Goal: Ask a question

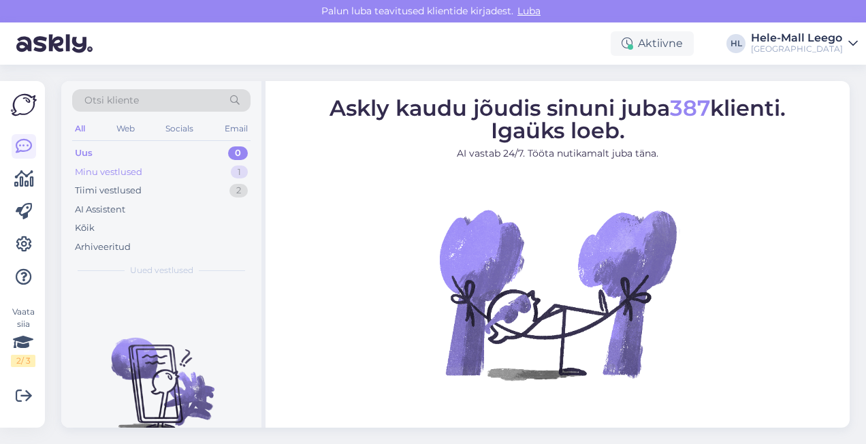
click at [116, 168] on div "Minu vestlused" at bounding box center [108, 172] width 67 height 14
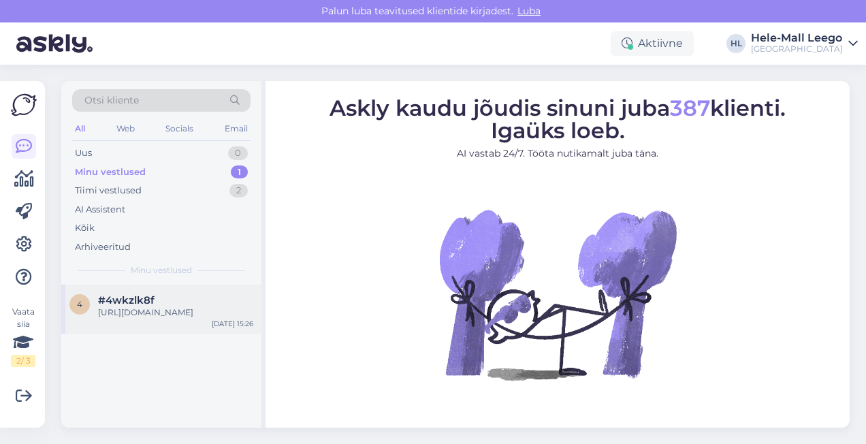
click at [182, 313] on div "[URL][DOMAIN_NAME]" at bounding box center [175, 312] width 155 height 12
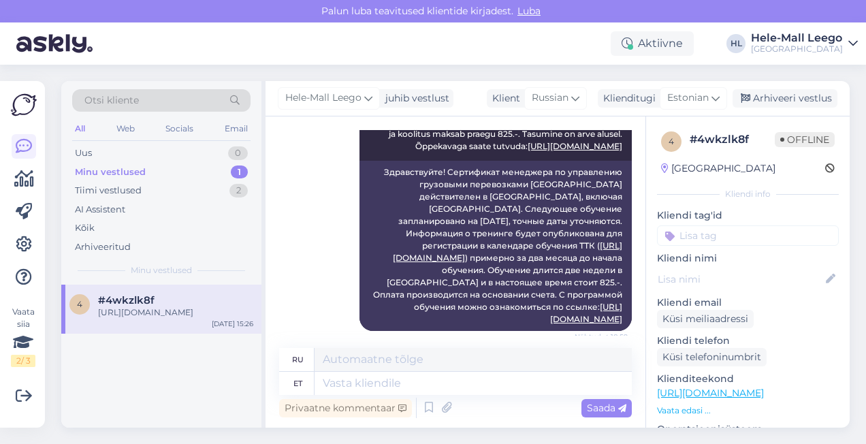
scroll to position [584, 0]
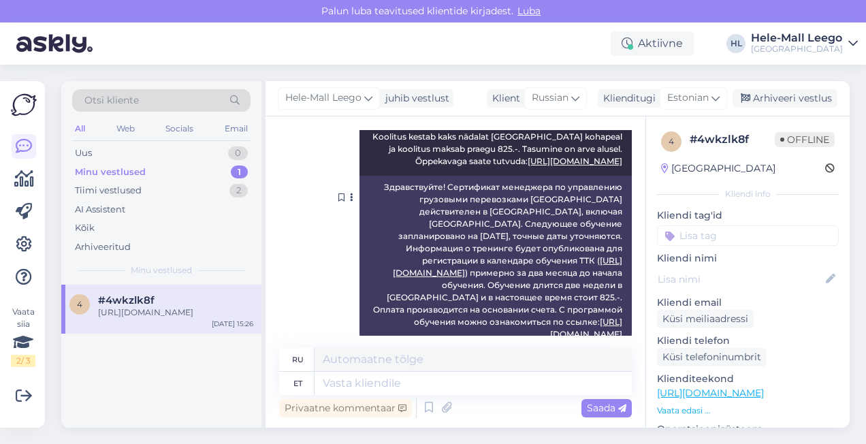
drag, startPoint x: 372, startPoint y: 163, endPoint x: 614, endPoint y: 322, distance: 289.2
click at [614, 322] on div "Здравствуйте! Сертификат менеджера по управлению грузовыми перевозками [GEOGRAP…" at bounding box center [496, 261] width 272 height 170
copy div "Loremipsumdo! Sitametcon adipiscin el seddoeiusm temporinc utlaboreetd Magnaali…"
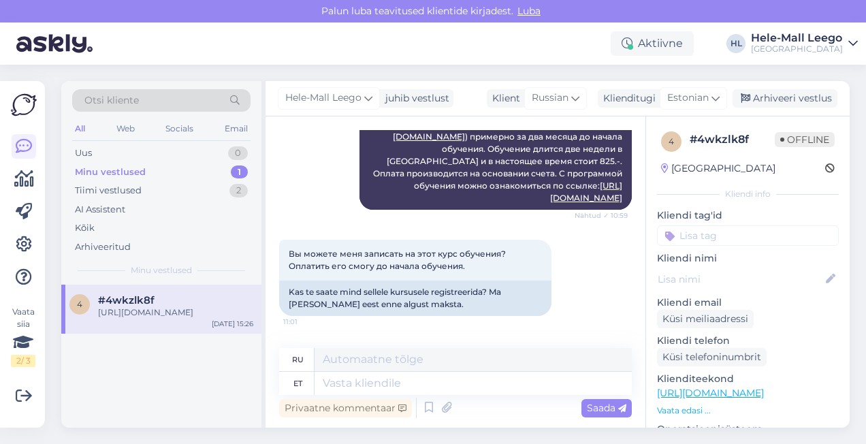
click at [587, 297] on div "Вы можете меня записать на этот курс обучения? Оплатить его смогу до начала обу…" at bounding box center [455, 278] width 353 height 106
drag, startPoint x: 549, startPoint y: 163, endPoint x: 613, endPoint y: 182, distance: 66.8
click at [613, 182] on div "Здравствуйте! Сертификат менеджера по управлению грузовыми перевозками [GEOGRAP…" at bounding box center [496, 124] width 272 height 170
copy div "С программой обучения можно ознакомиться по ссылке: [URL][DOMAIN_NAME]"
